Goal: Information Seeking & Learning: Learn about a topic

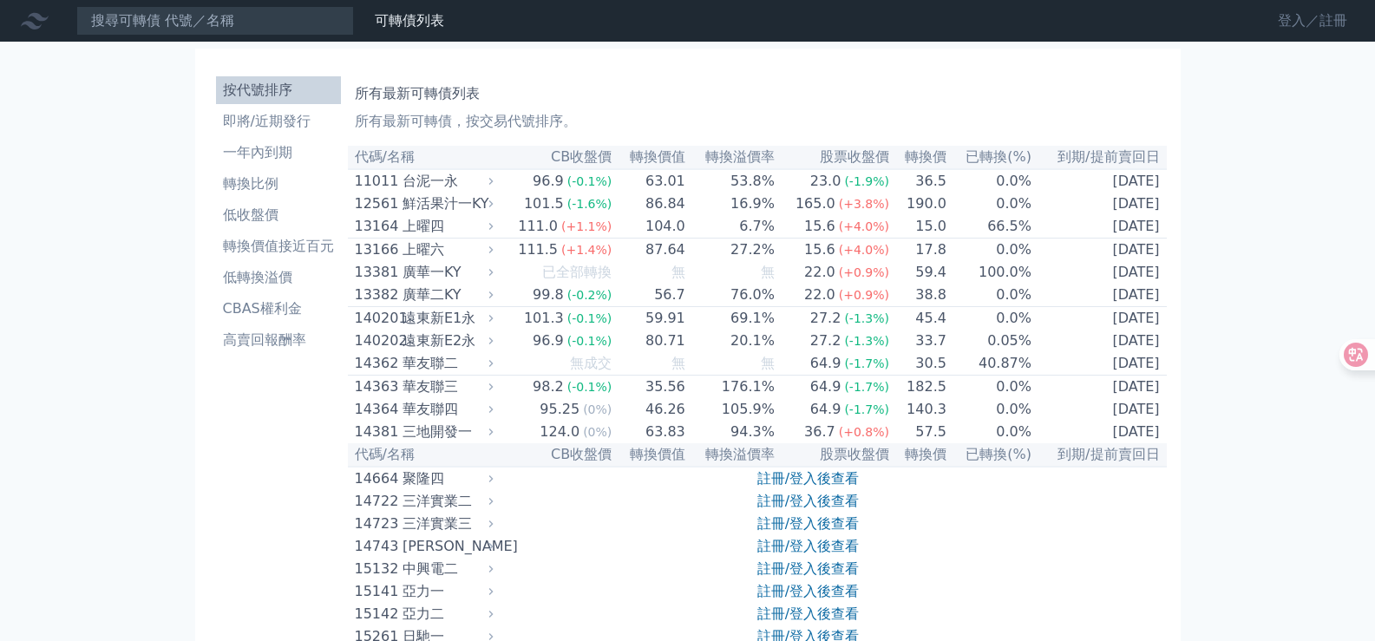
click at [1295, 21] on link "登入／註冊" at bounding box center [1312, 21] width 97 height 28
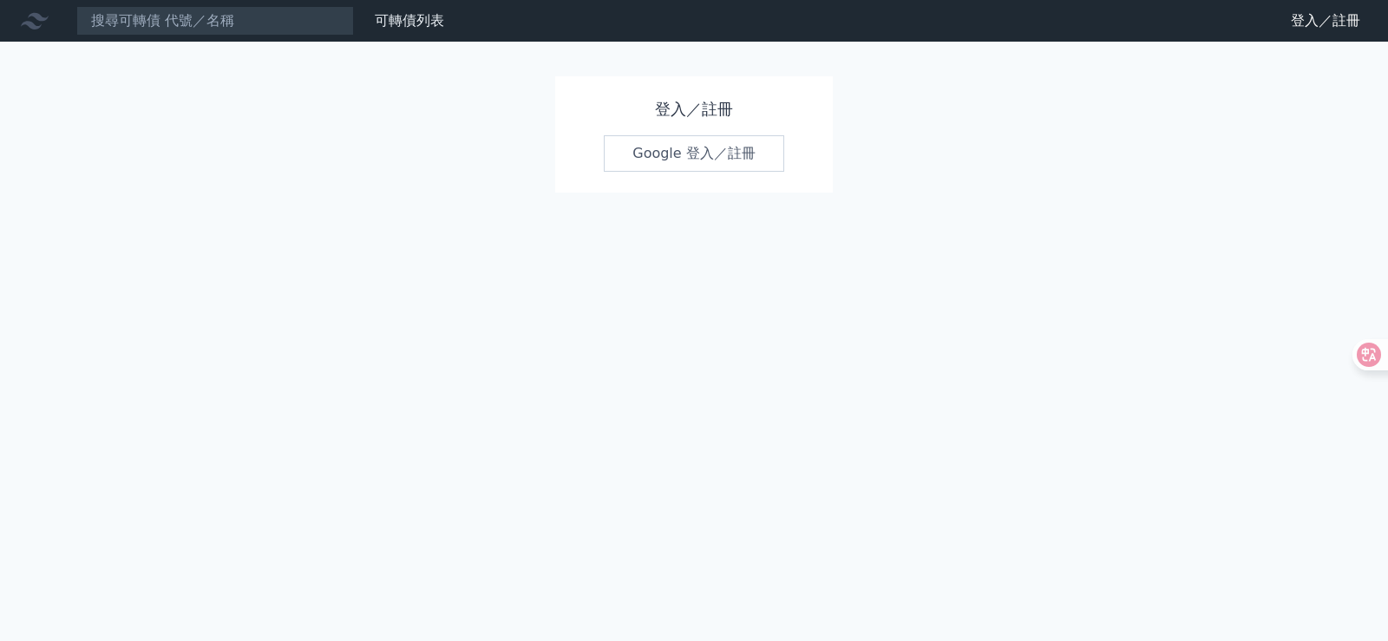
click at [661, 151] on link "Google 登入／註冊" at bounding box center [694, 153] width 180 height 36
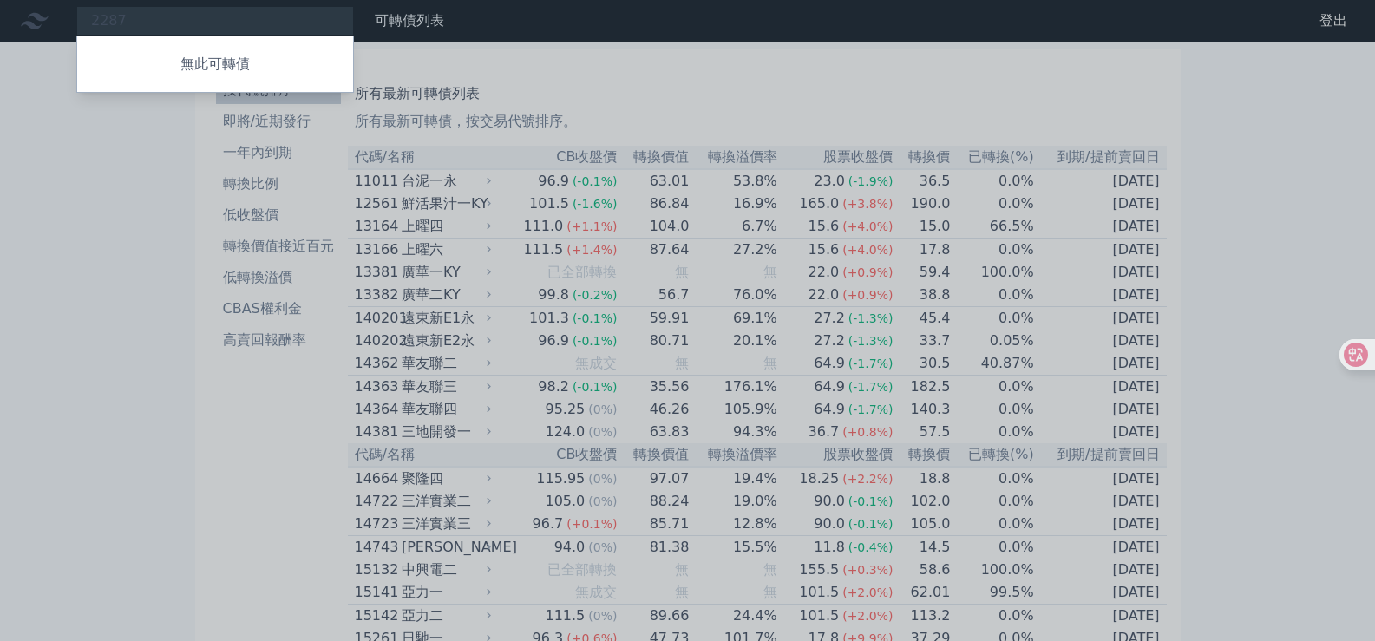
click at [212, 62] on p "無此可轉債" at bounding box center [215, 64] width 276 height 21
click at [1279, 137] on div at bounding box center [687, 320] width 1375 height 641
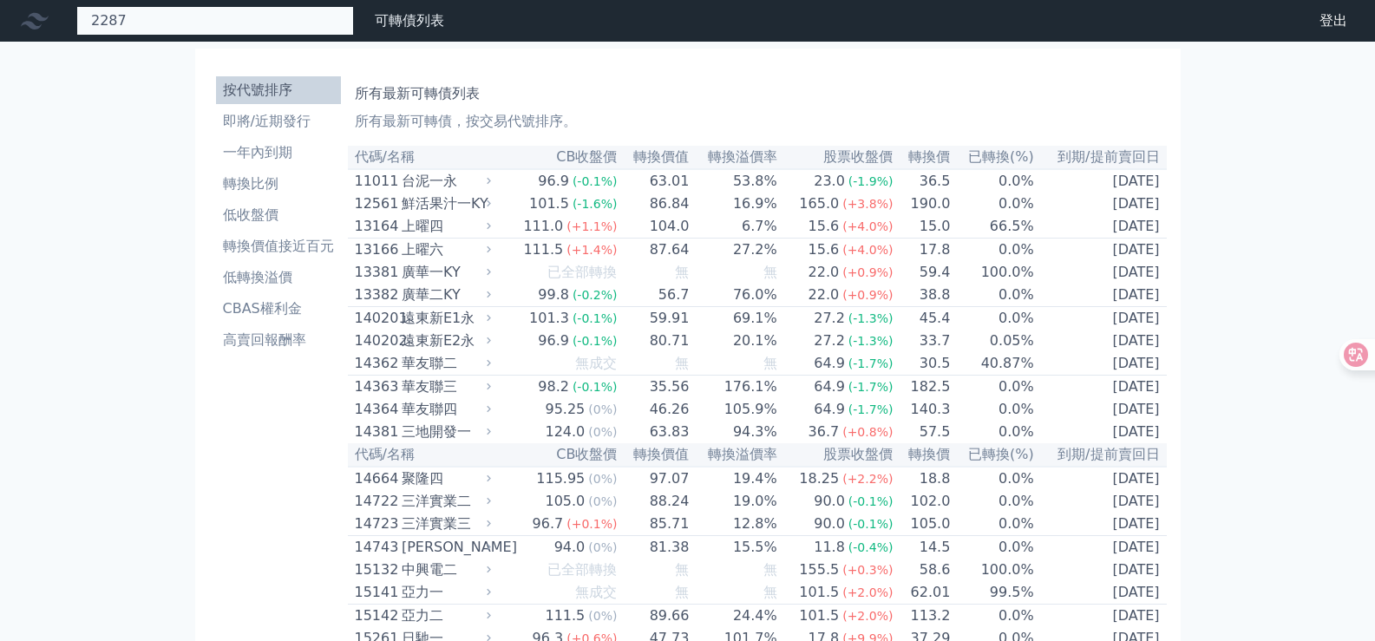
click at [224, 20] on div "2287 無此可轉債" at bounding box center [215, 20] width 278 height 29
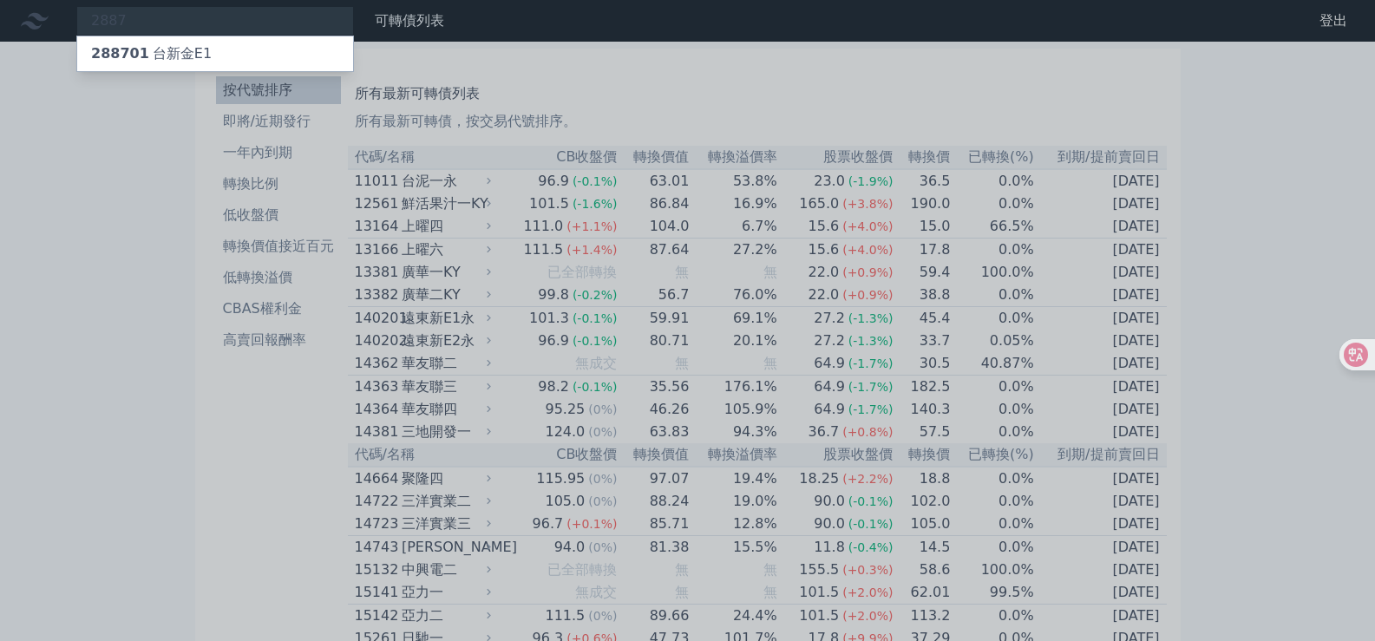
click at [179, 17] on div at bounding box center [687, 320] width 1375 height 641
click at [178, 21] on div "2887 288701 [GEOGRAPHIC_DATA]" at bounding box center [215, 20] width 278 height 29
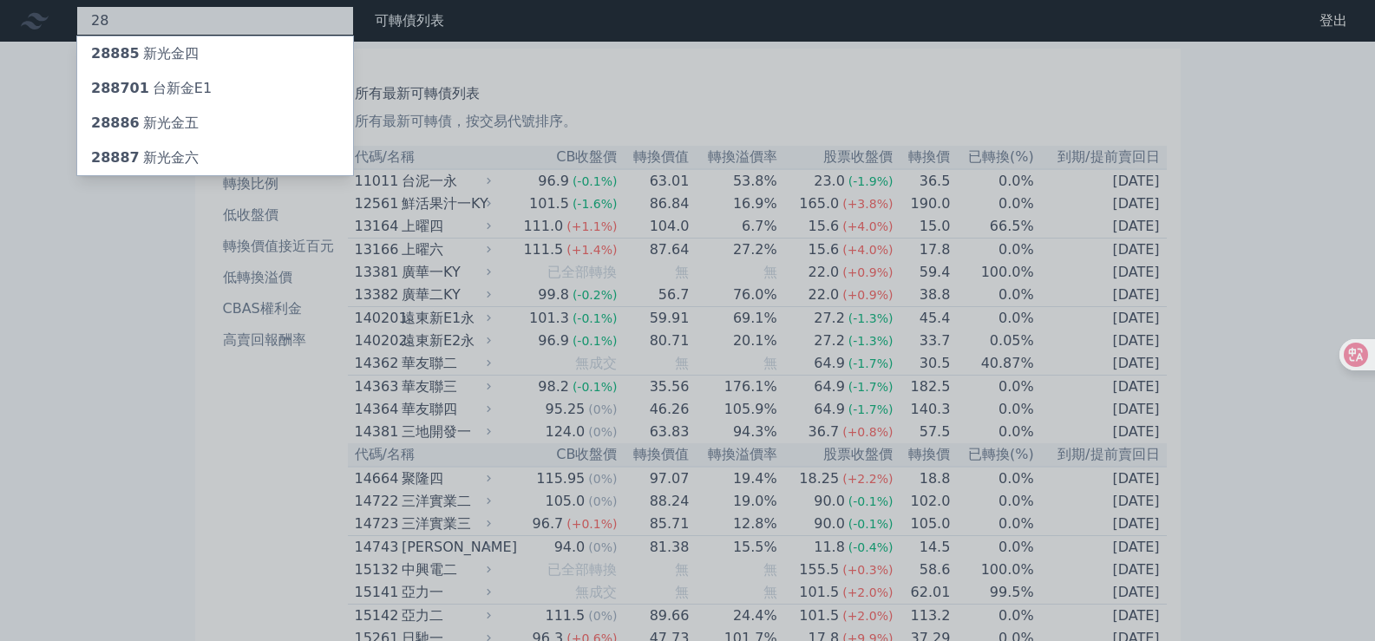
type input "2"
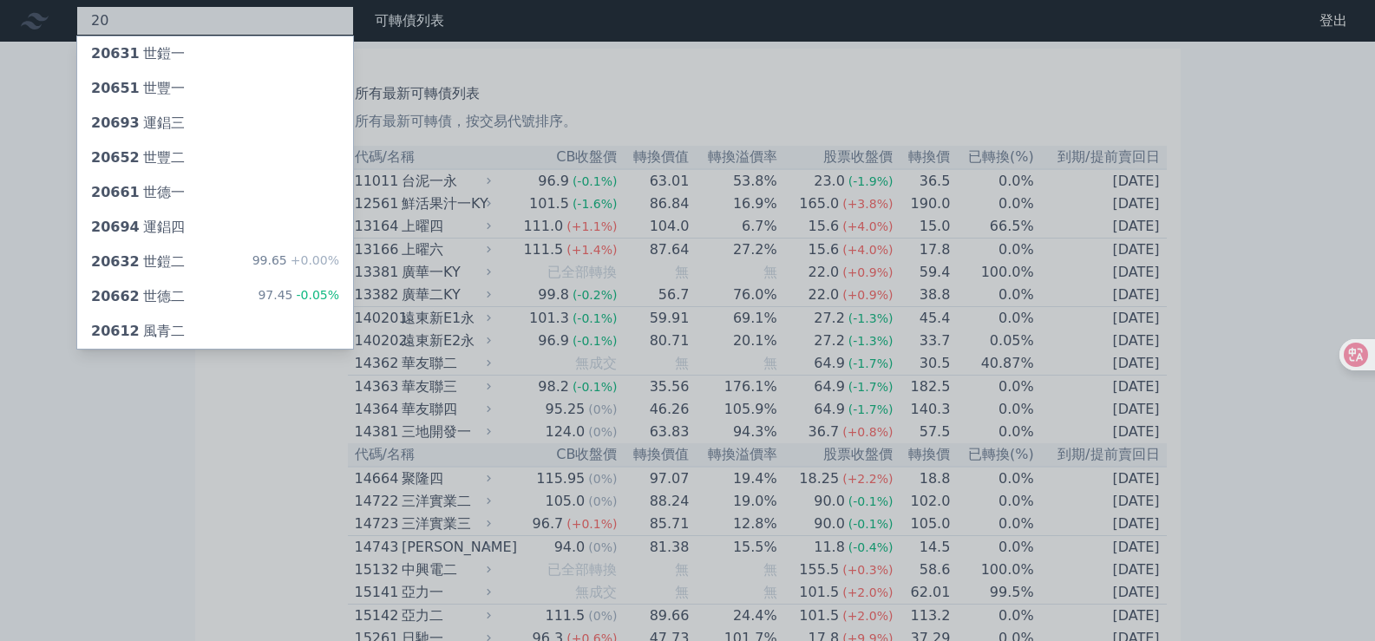
type input "2"
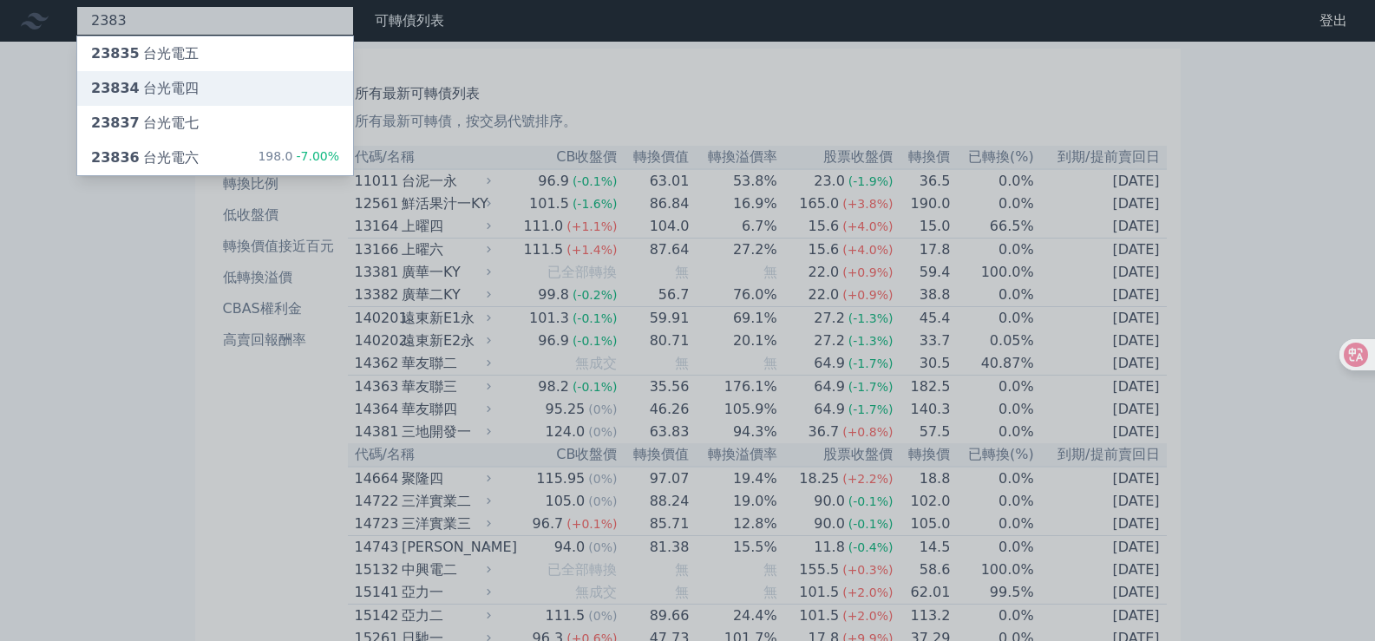
type input "2383"
click at [191, 78] on div "23834 台光電四" at bounding box center [145, 88] width 108 height 21
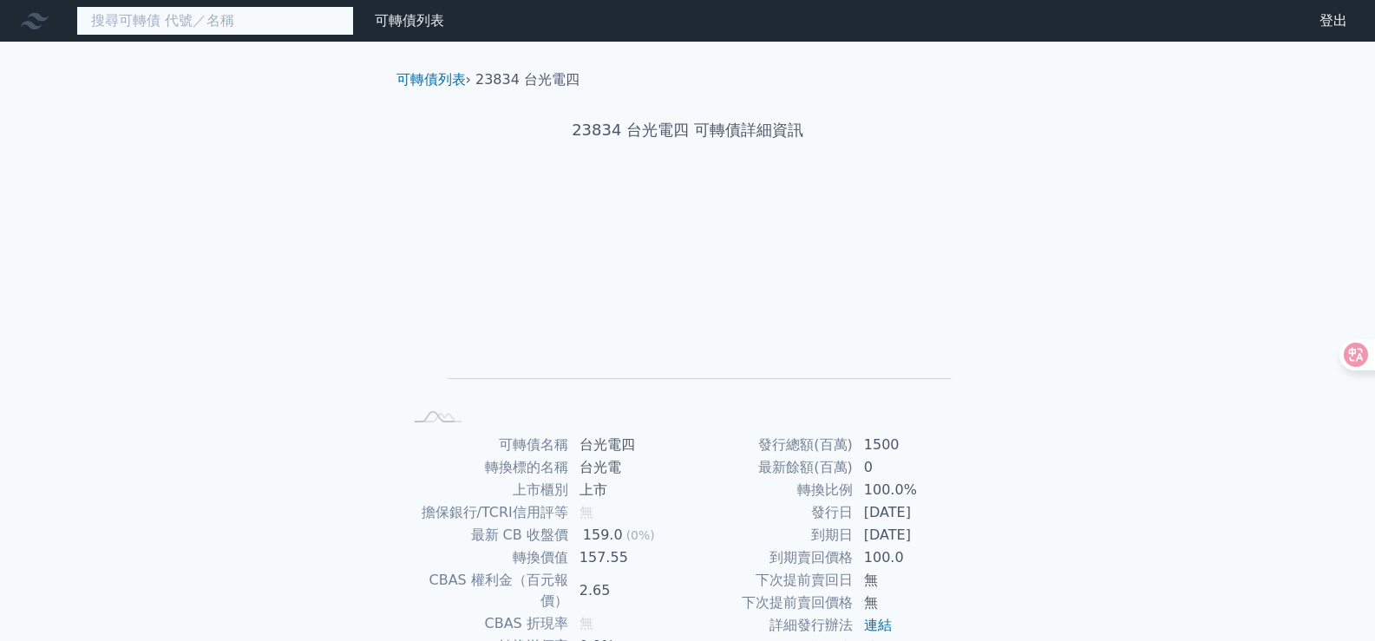
click at [158, 24] on input at bounding box center [215, 20] width 278 height 29
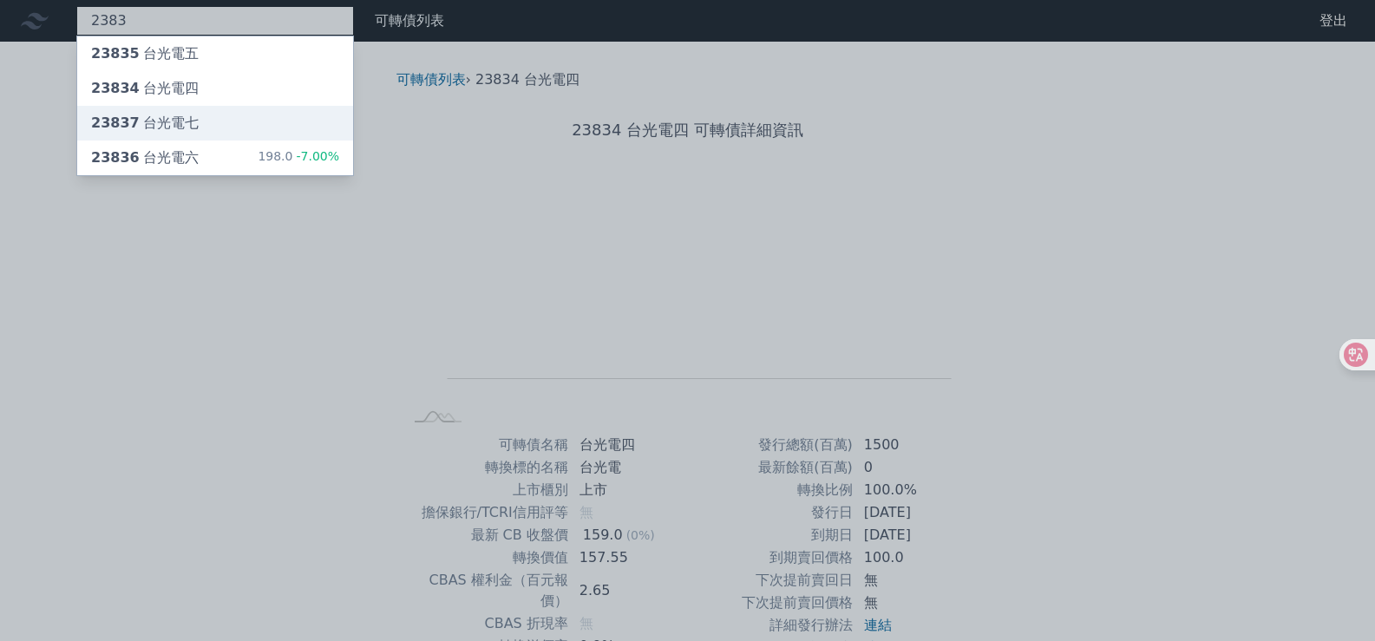
type input "2383"
click at [204, 128] on div "23837 台光電七" at bounding box center [215, 123] width 276 height 35
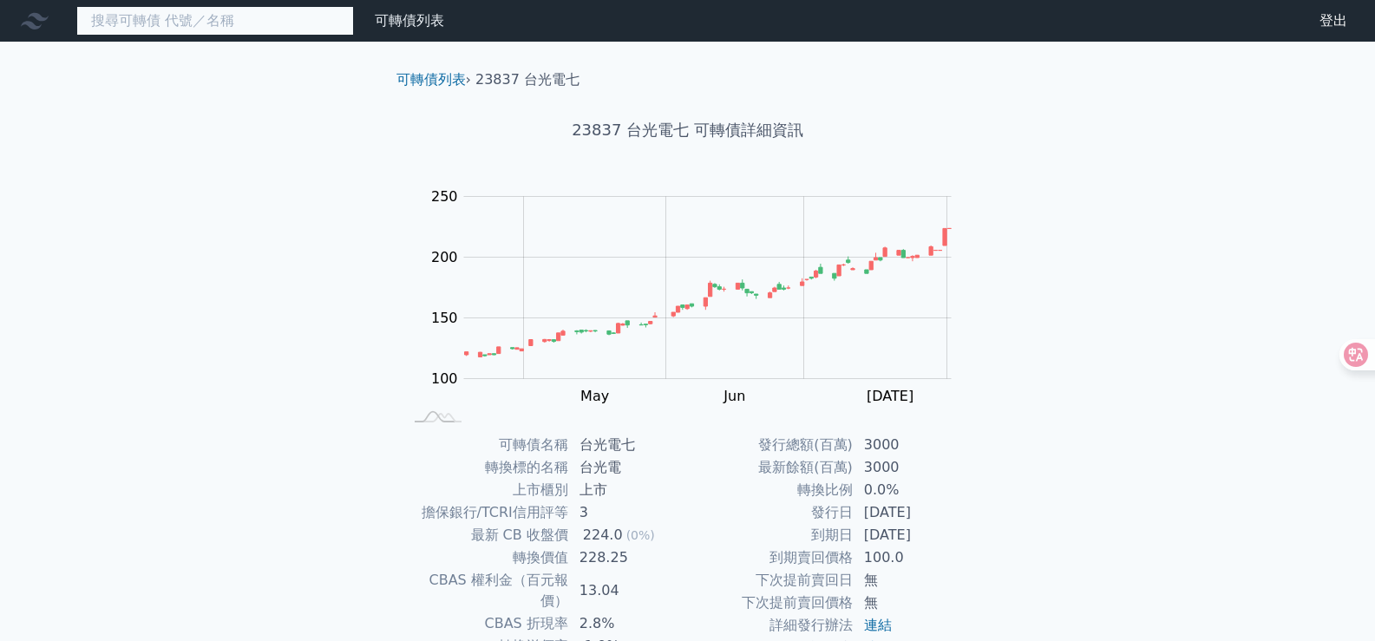
click at [189, 19] on input at bounding box center [215, 20] width 278 height 29
